Goal: Task Accomplishment & Management: Complete application form

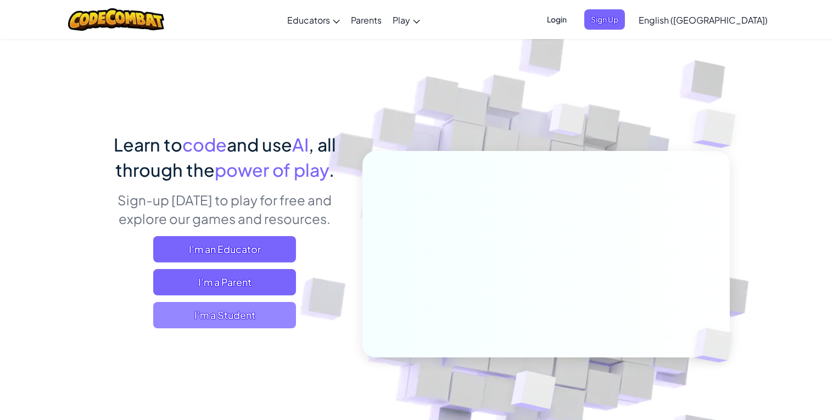
click at [242, 317] on span "I'm a Student" at bounding box center [224, 315] width 143 height 26
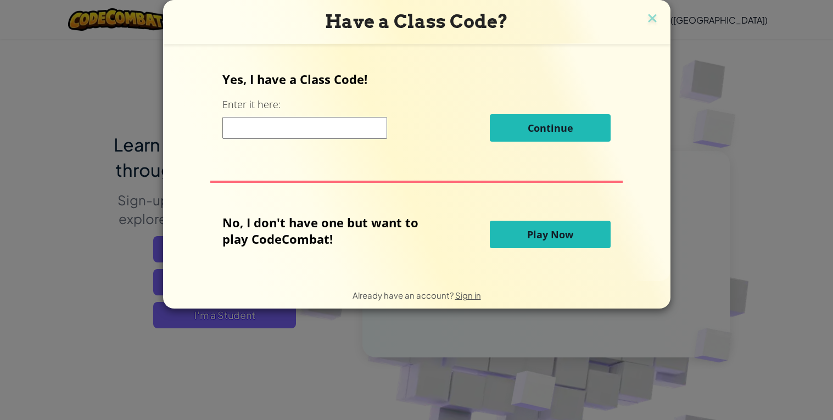
click at [317, 122] on input at bounding box center [304, 128] width 165 height 22
type input "JumpTreeSink"
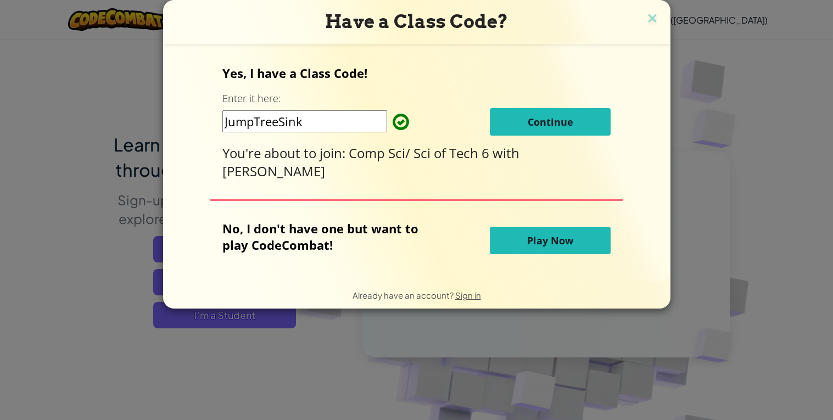
click at [530, 117] on span "Continue" at bounding box center [551, 121] width 46 height 13
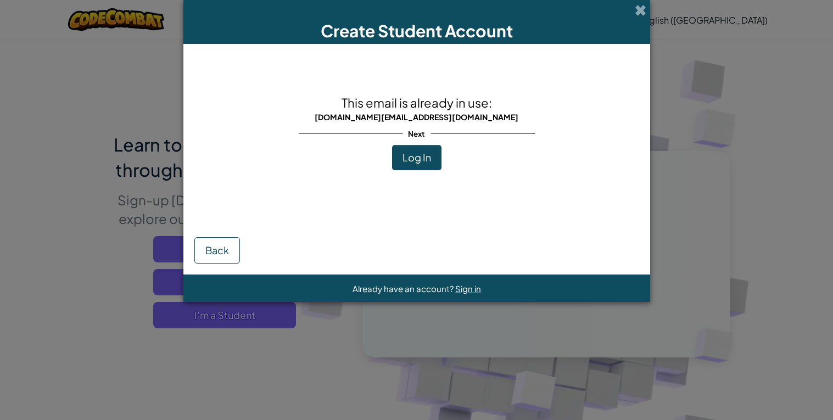
click at [414, 151] on span "Log In" at bounding box center [417, 157] width 29 height 13
